Goal: Task Accomplishment & Management: Manage account settings

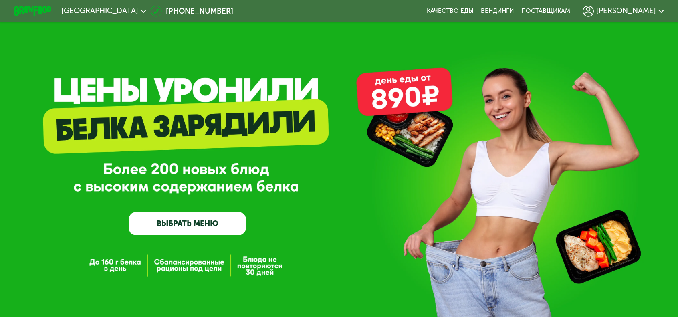
click at [596, 7] on span "[PERSON_NAME]" at bounding box center [626, 11] width 60 height 8
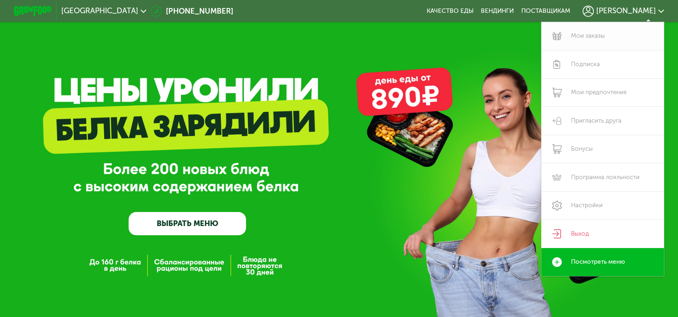
click at [546, 31] on link "Мои заказы" at bounding box center [602, 36] width 123 height 28
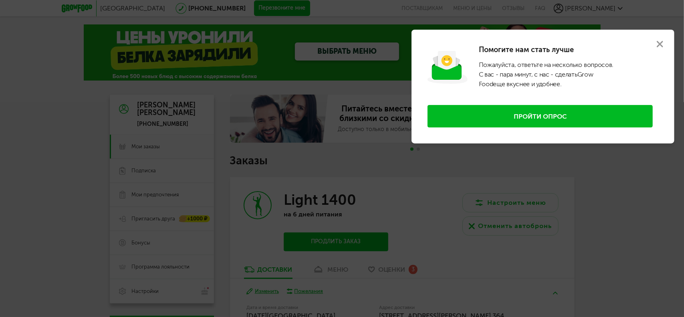
click at [662, 41] on use at bounding box center [660, 44] width 6 height 6
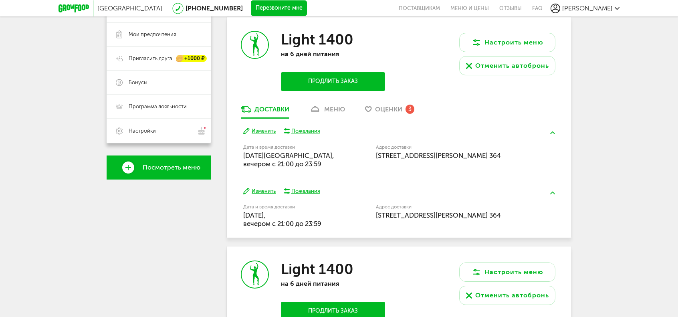
scroll to position [160, 0]
click at [330, 111] on div "меню" at bounding box center [334, 109] width 21 height 8
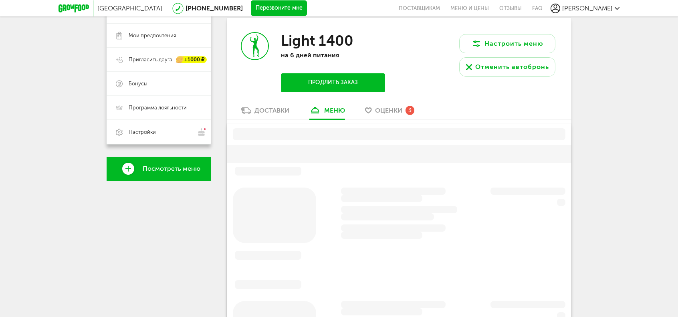
scroll to position [157, 0]
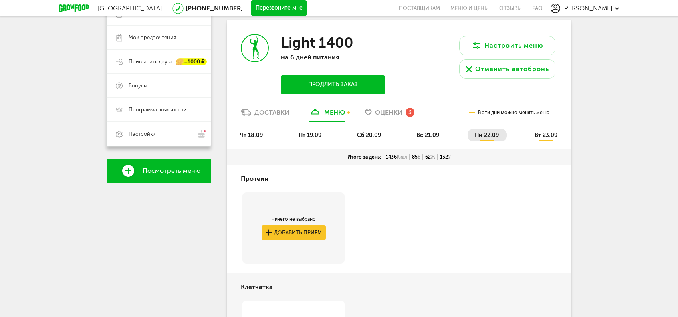
click at [250, 133] on span "чт 18.09" at bounding box center [251, 135] width 23 height 7
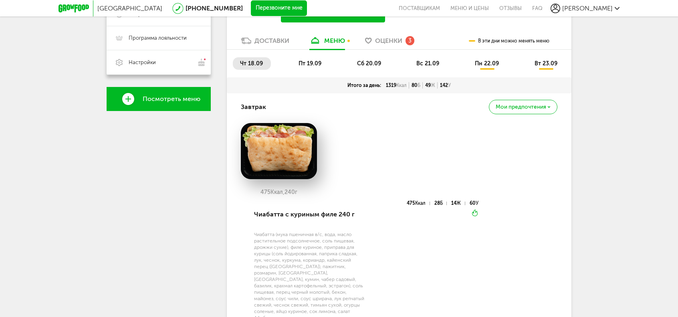
scroll to position [210, 0]
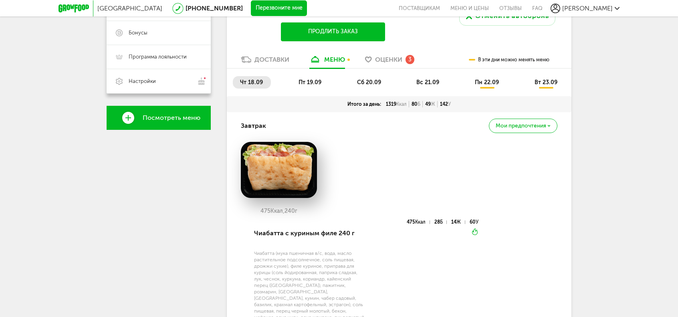
click at [314, 81] on span "пт 19.09" at bounding box center [309, 82] width 23 height 7
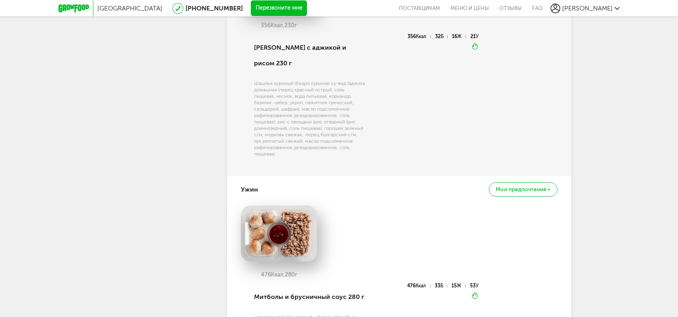
scroll to position [651, 0]
